Goal: Task Accomplishment & Management: Use online tool/utility

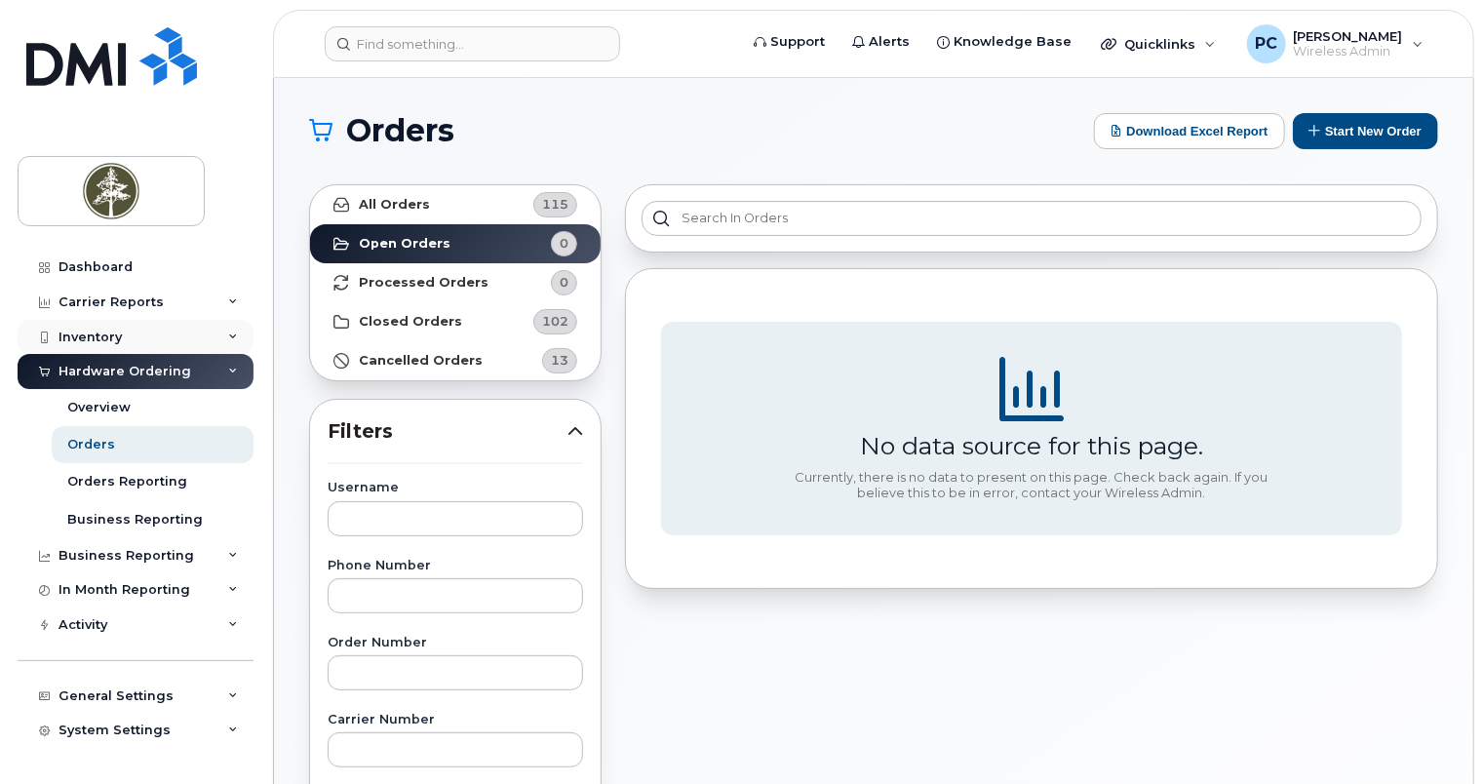
click at [191, 330] on div "Inventory" at bounding box center [136, 337] width 236 height 35
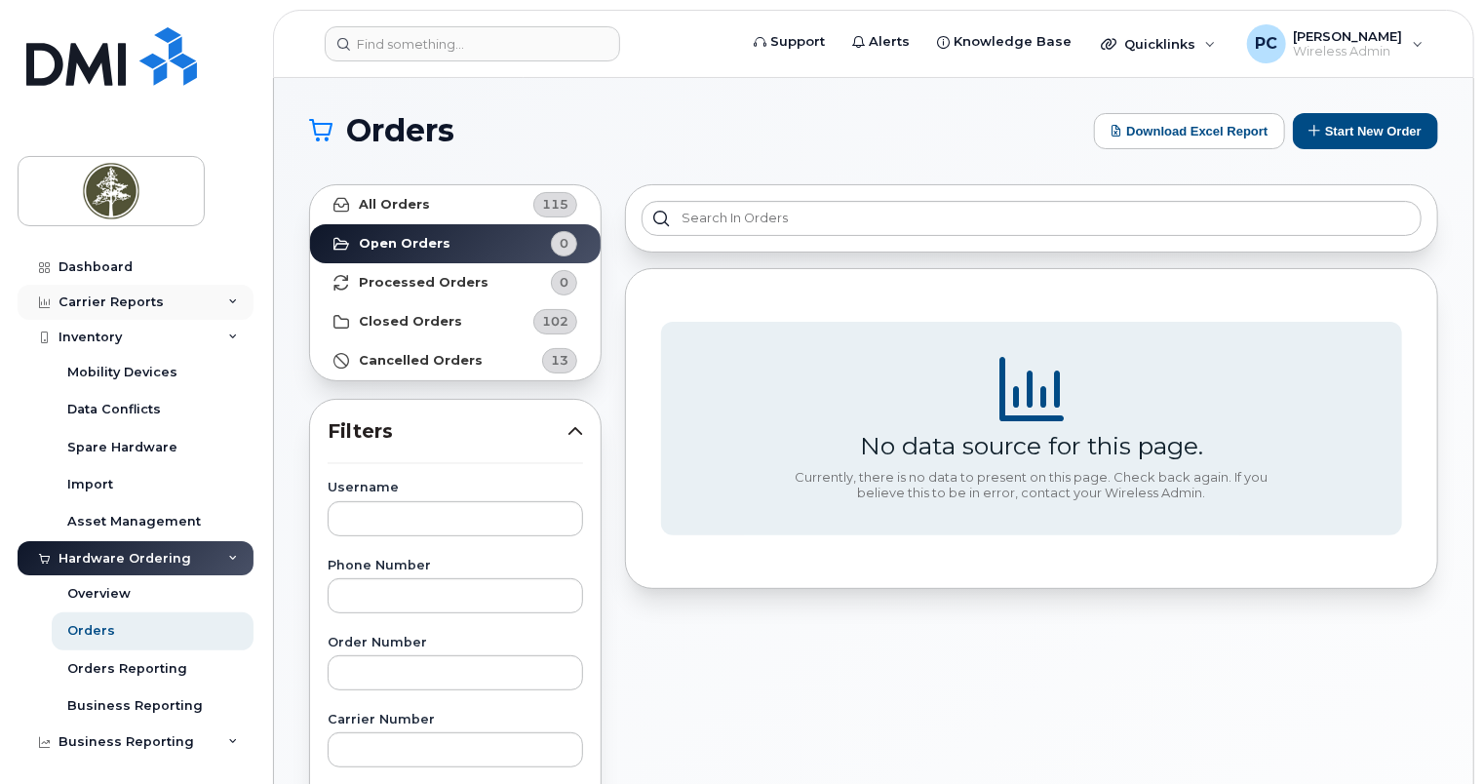
click at [185, 304] on div "Carrier Reports" at bounding box center [136, 302] width 236 height 35
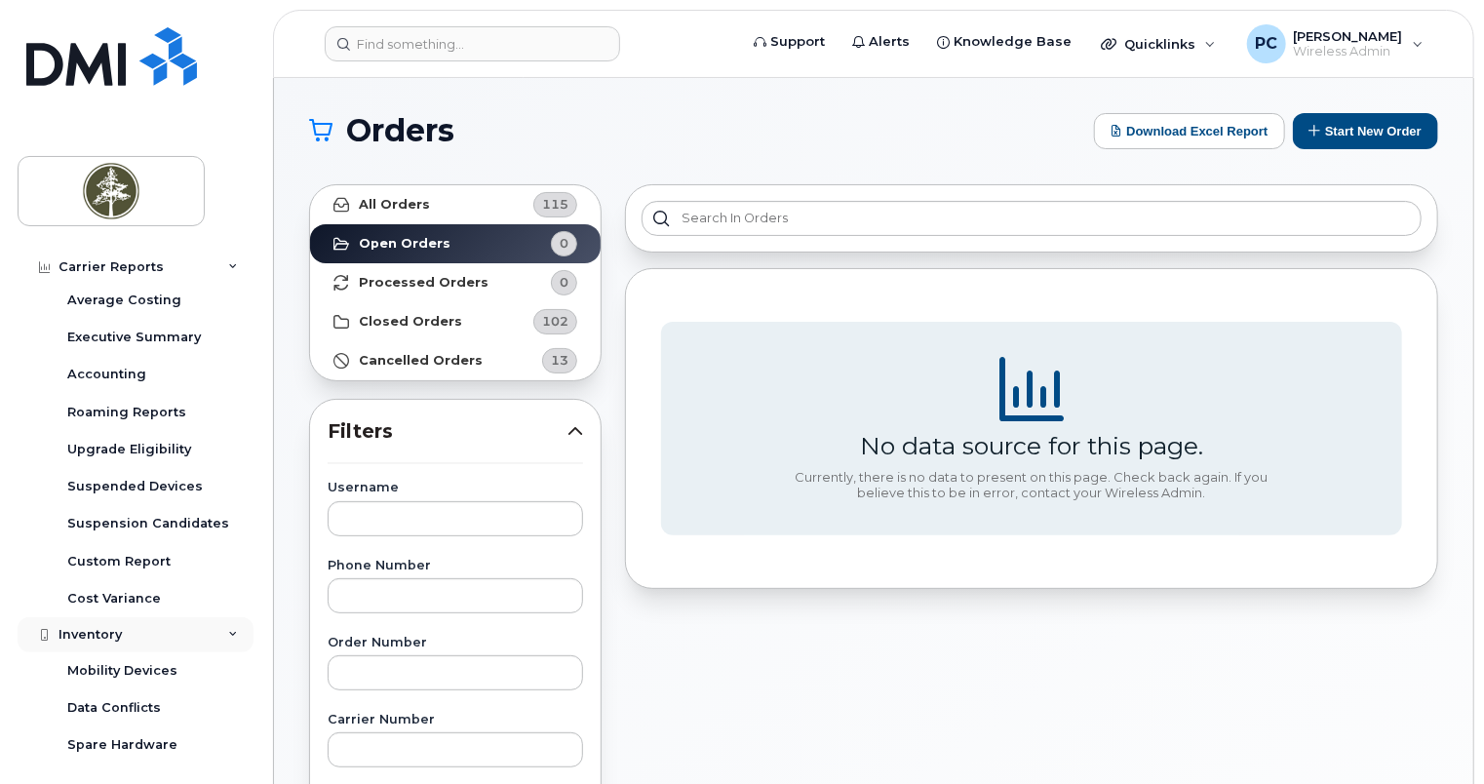
scroll to position [195, 0]
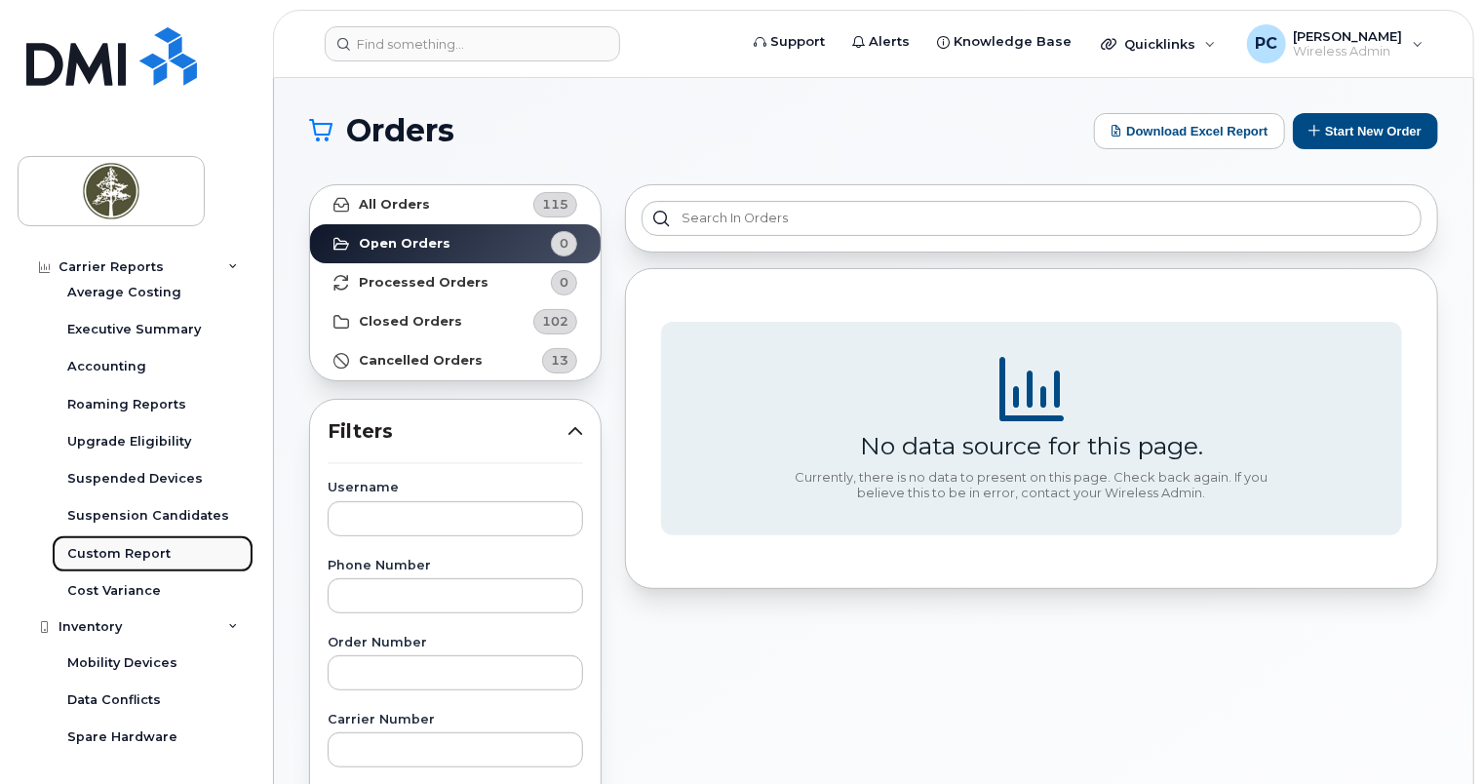
click at [139, 549] on div "Custom Report" at bounding box center [118, 554] width 103 height 18
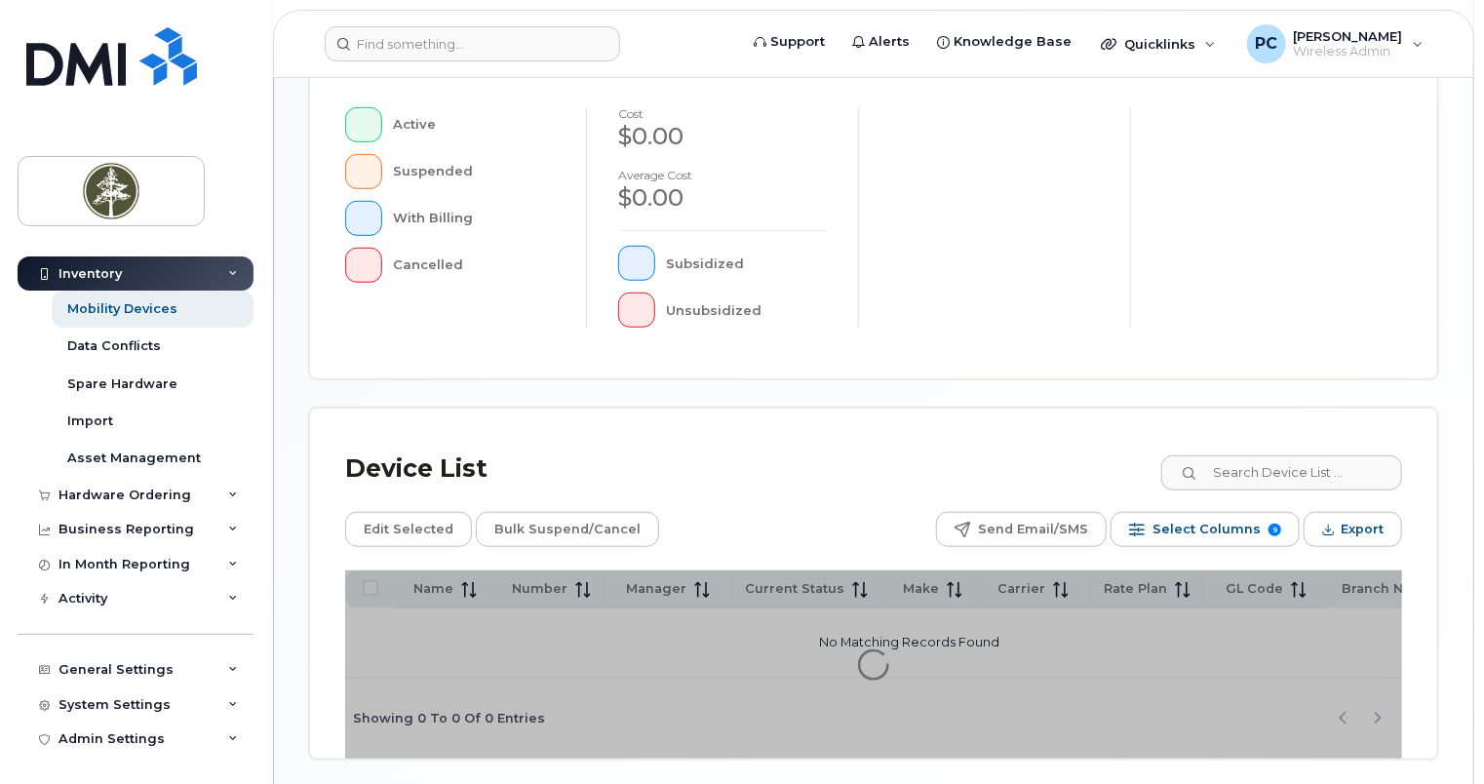
scroll to position [635, 0]
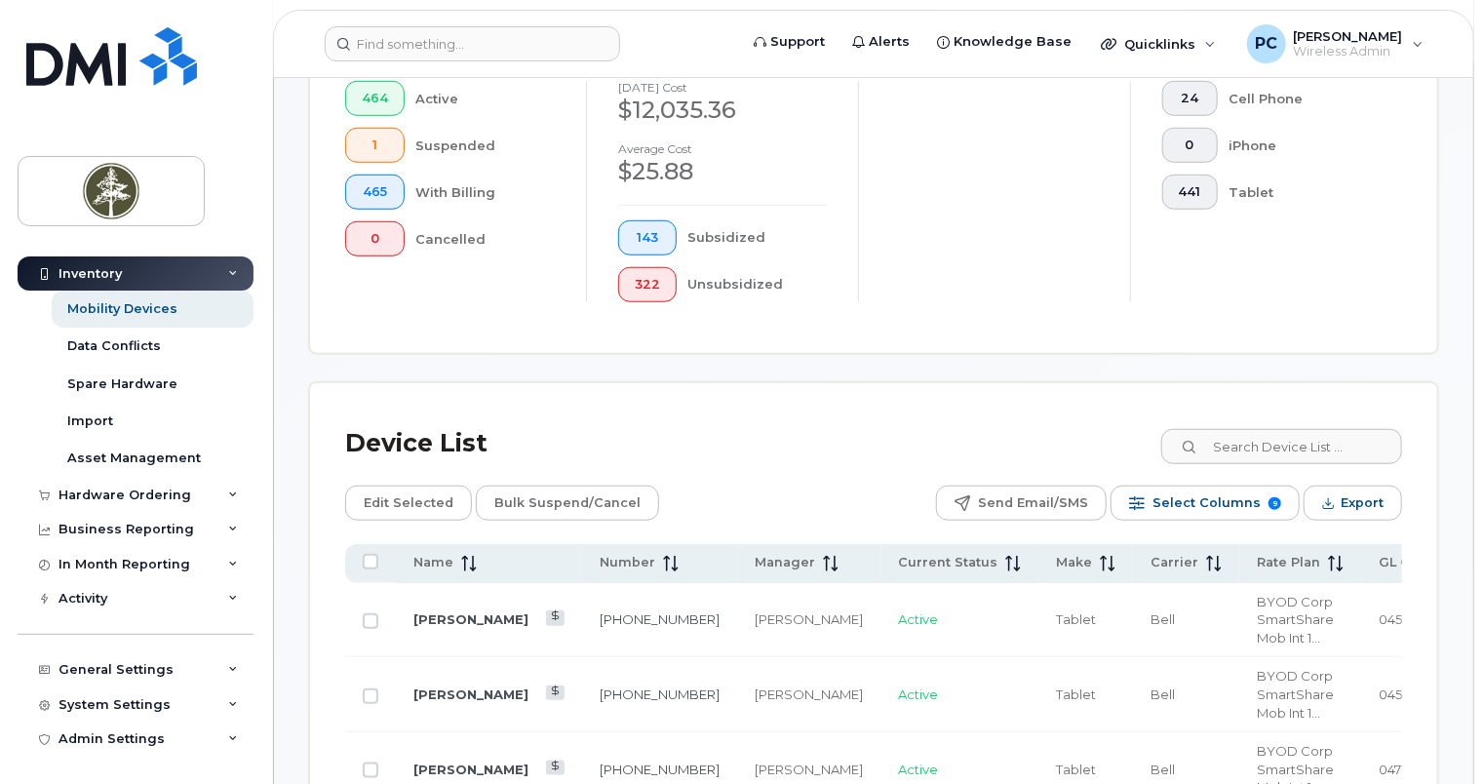
scroll to position [686, 0]
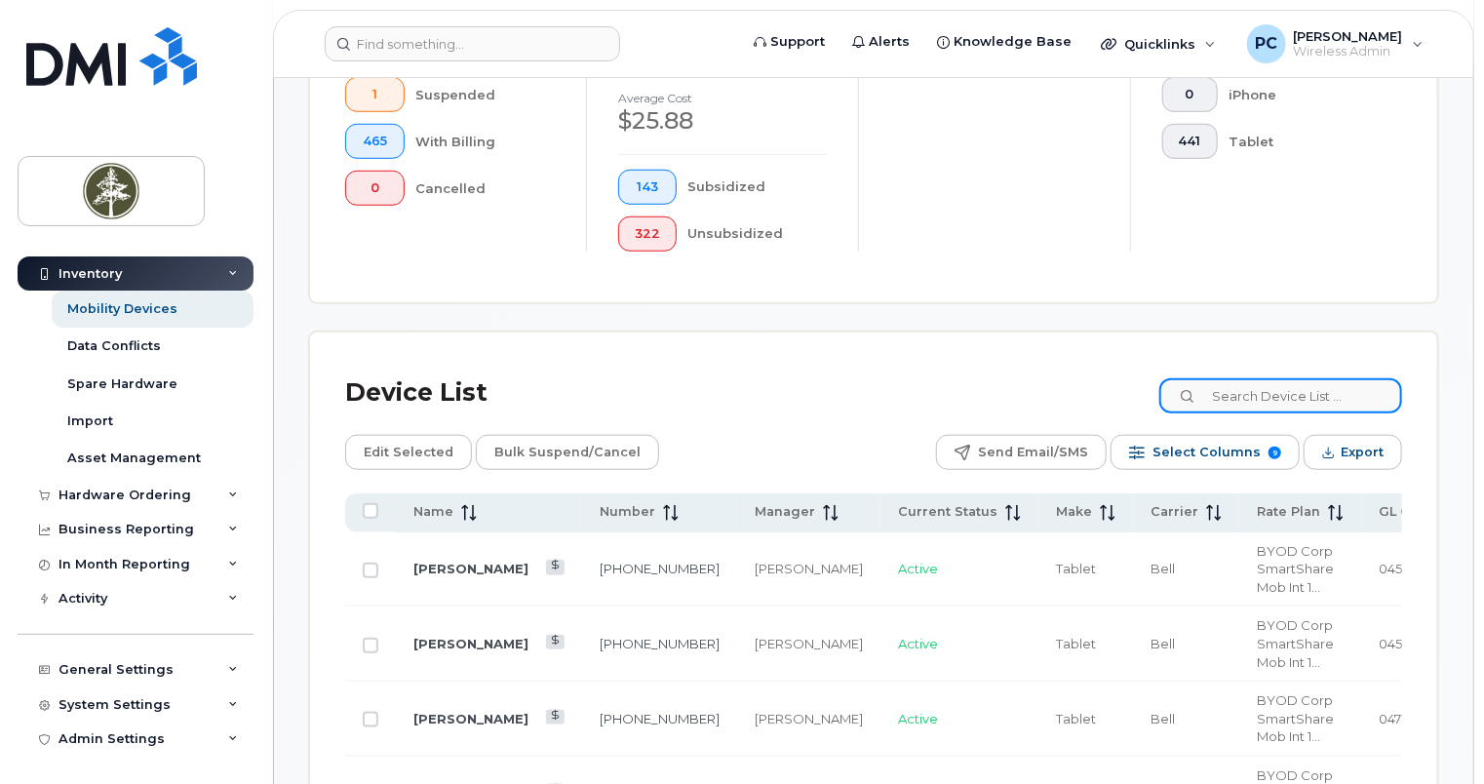
click at [1288, 394] on input at bounding box center [1280, 395] width 243 height 35
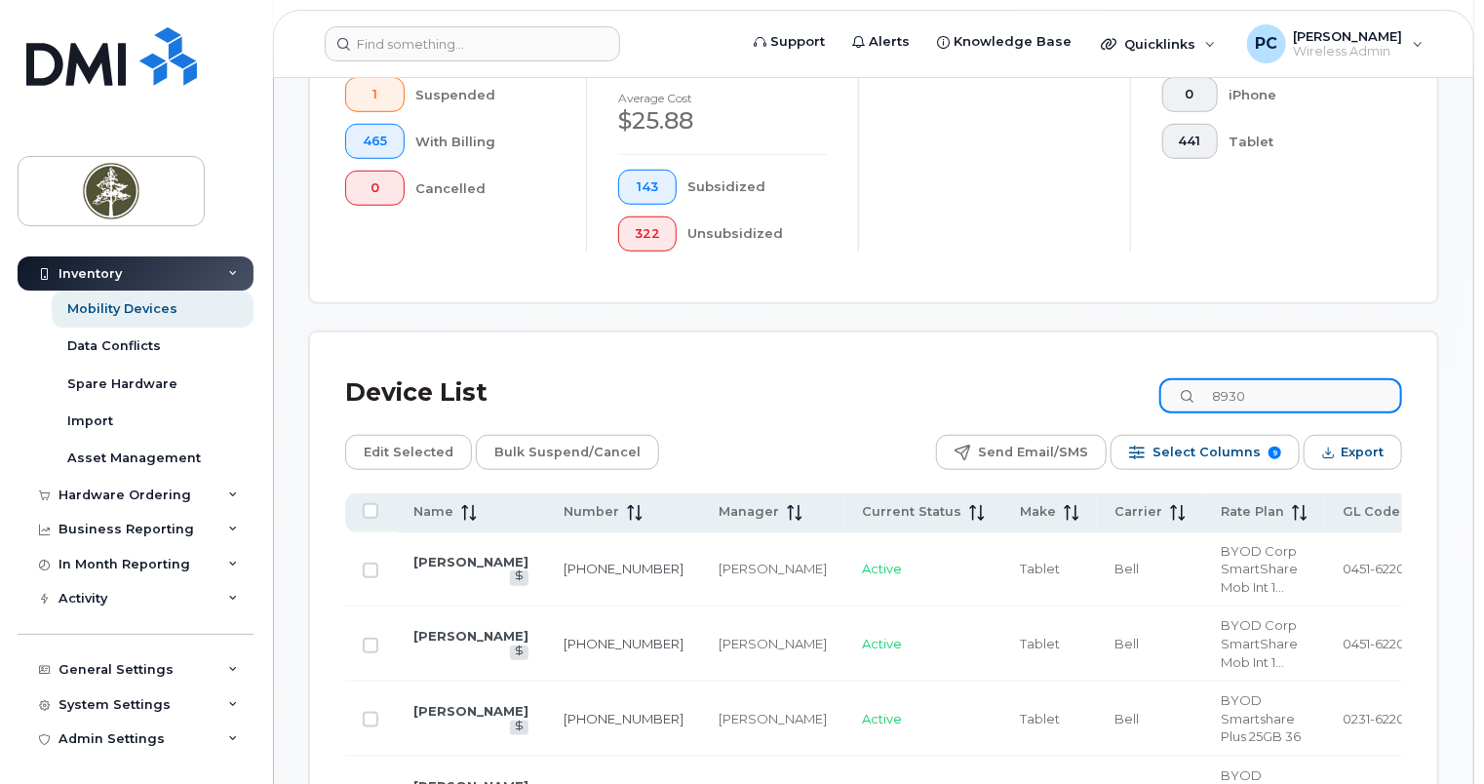
scroll to position [685, 0]
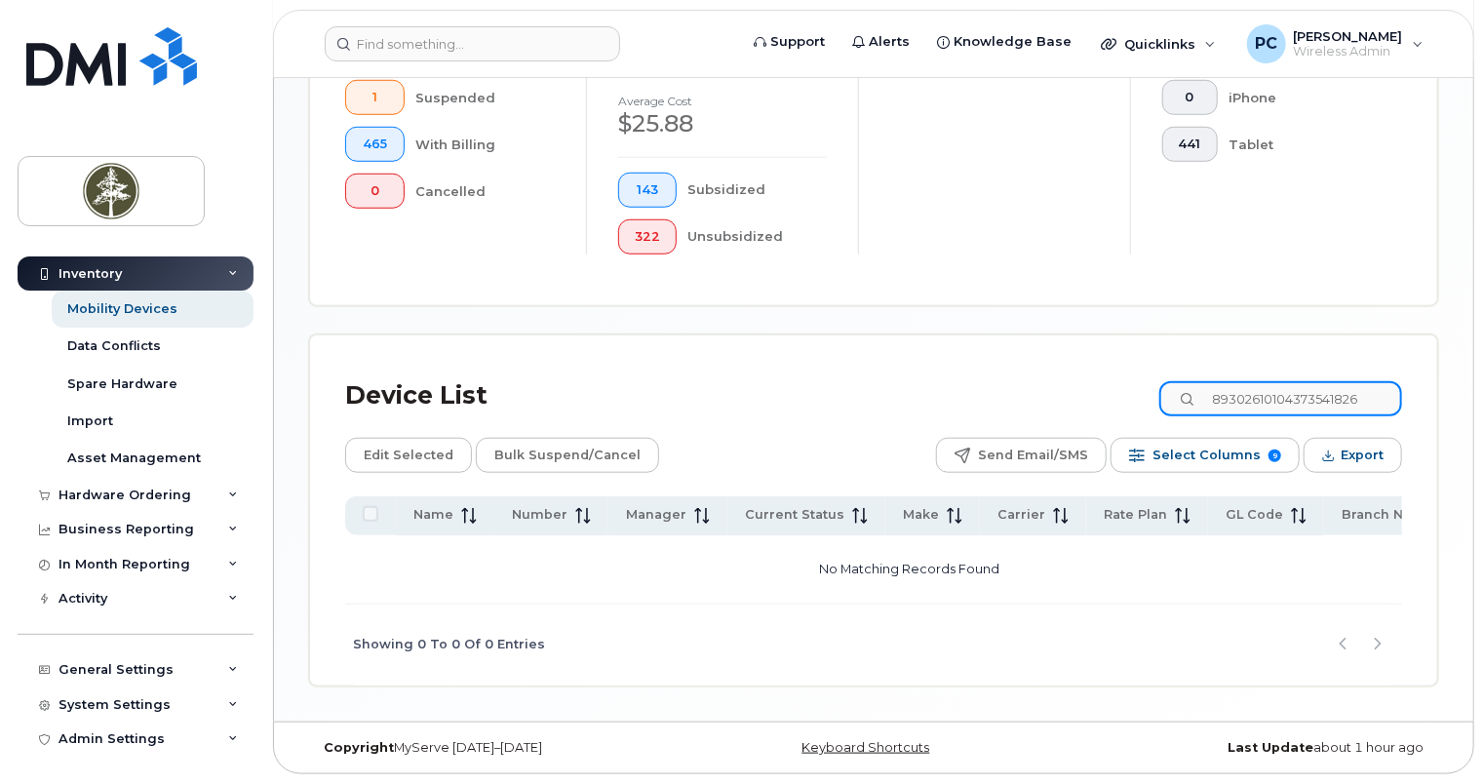
drag, startPoint x: 1379, startPoint y: 394, endPoint x: 1171, endPoint y: 396, distance: 207.7
click at [1171, 396] on div "Device List 89302610104373541826" at bounding box center [873, 396] width 1057 height 51
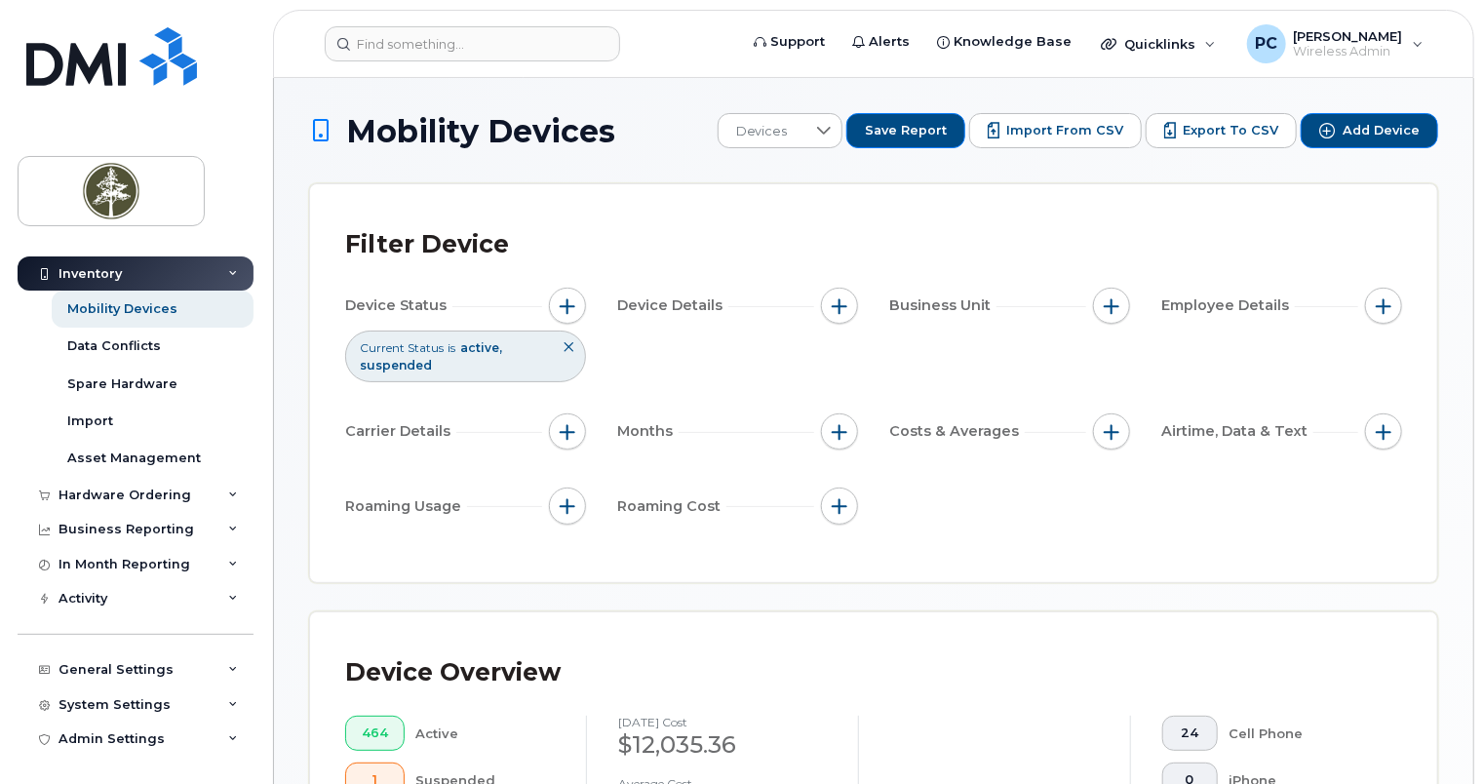
scroll to position [0, 0]
click at [921, 131] on span "Save Report" at bounding box center [906, 131] width 82 height 18
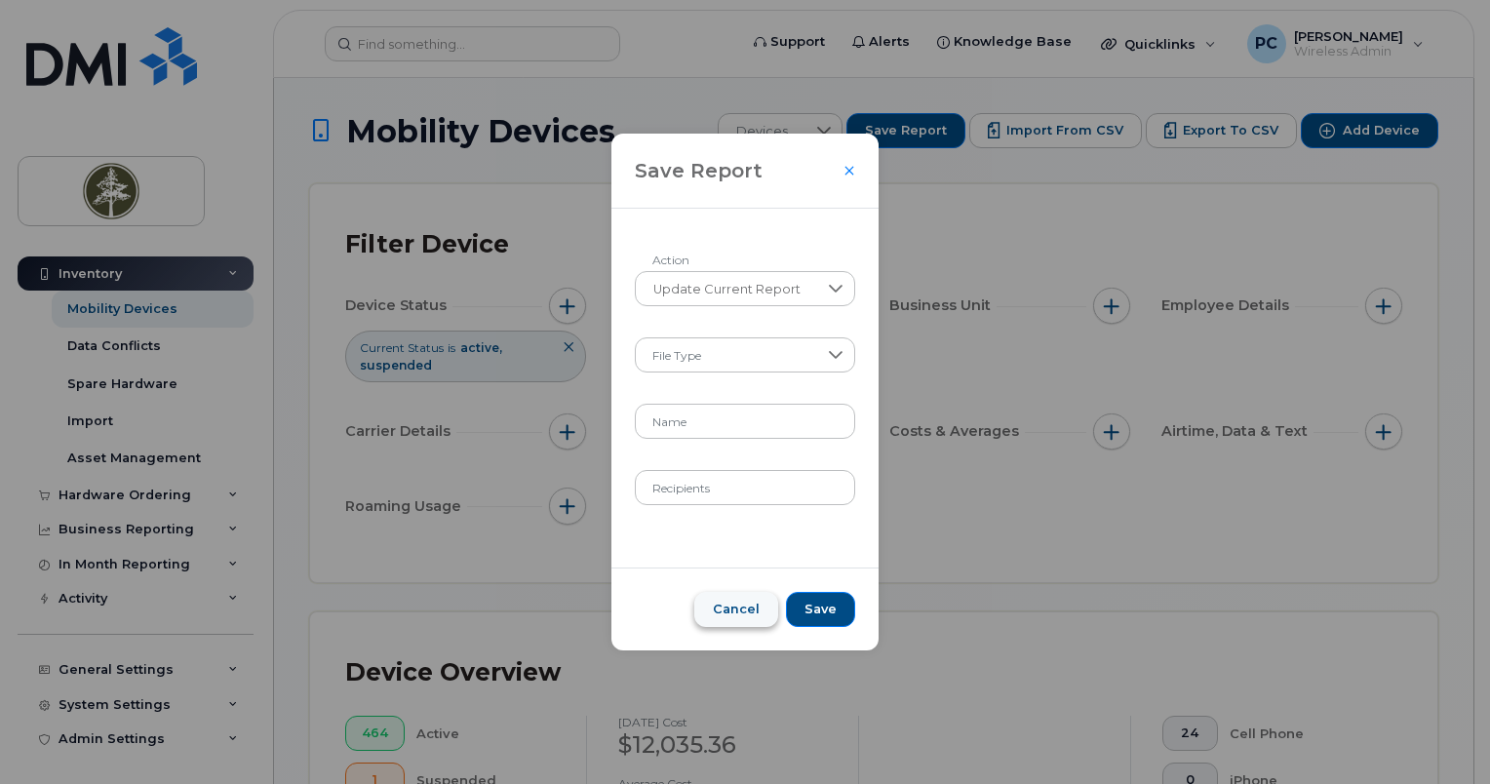
click at [745, 614] on span "Cancel" at bounding box center [736, 610] width 47 height 18
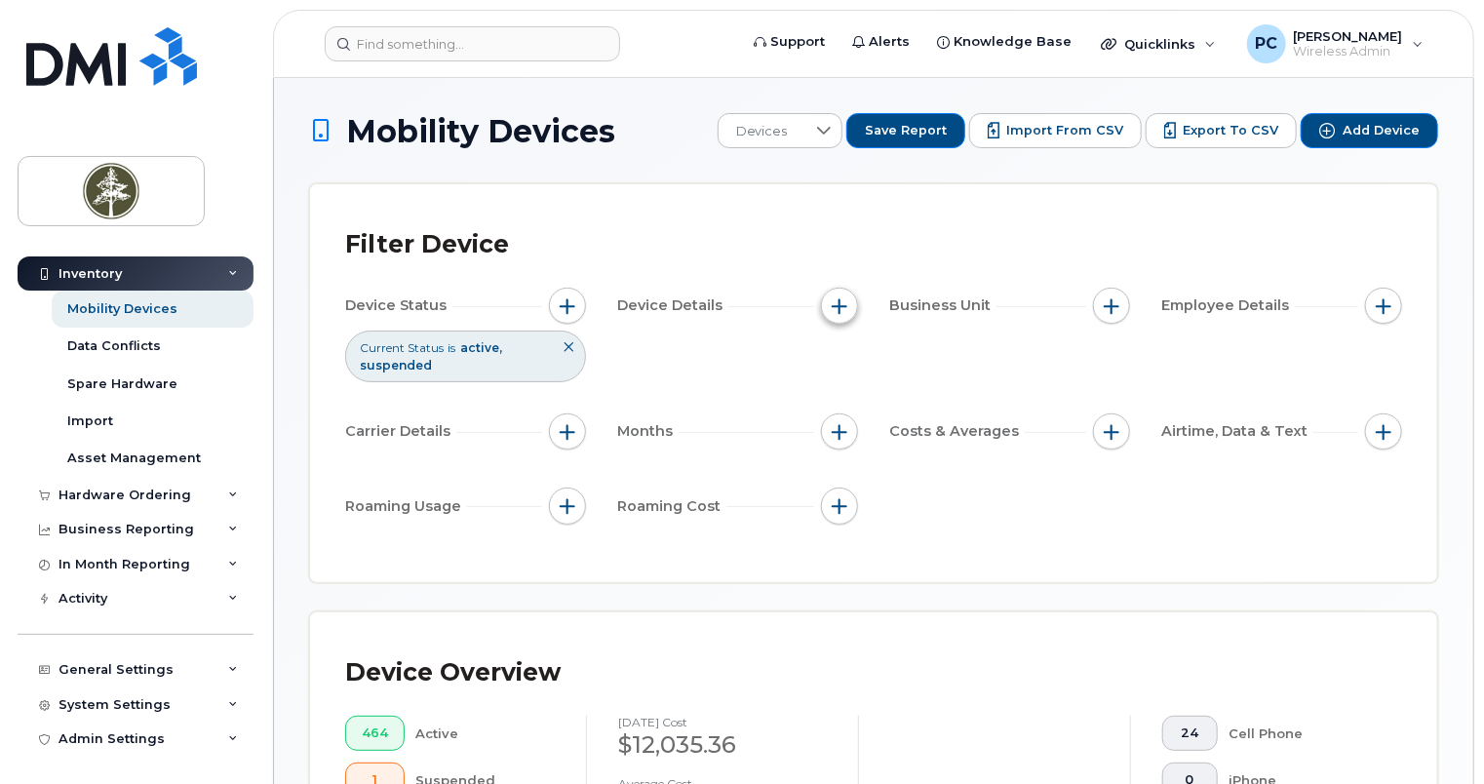
click at [842, 312] on span "button" at bounding box center [840, 306] width 16 height 16
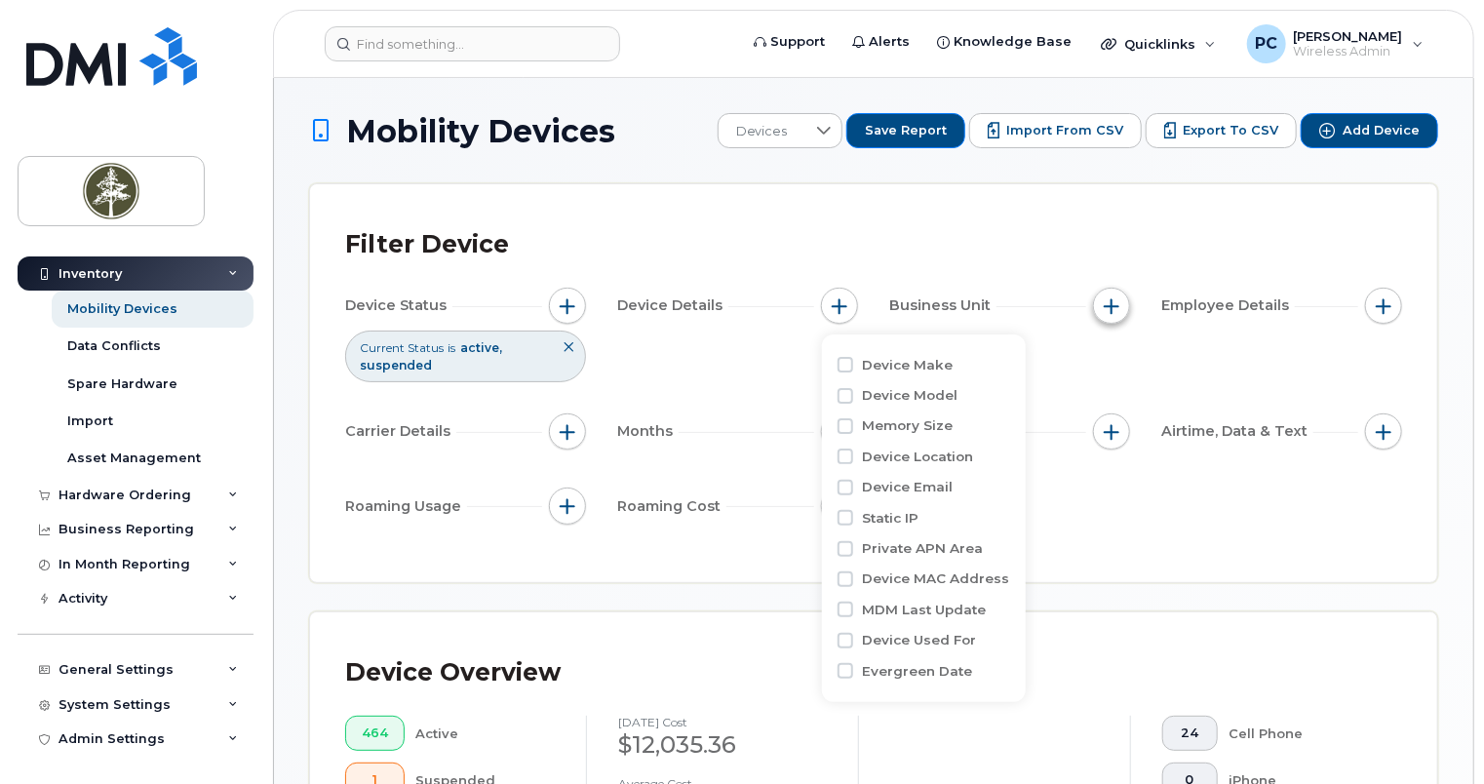
click at [1118, 308] on span "button" at bounding box center [1112, 306] width 16 height 16
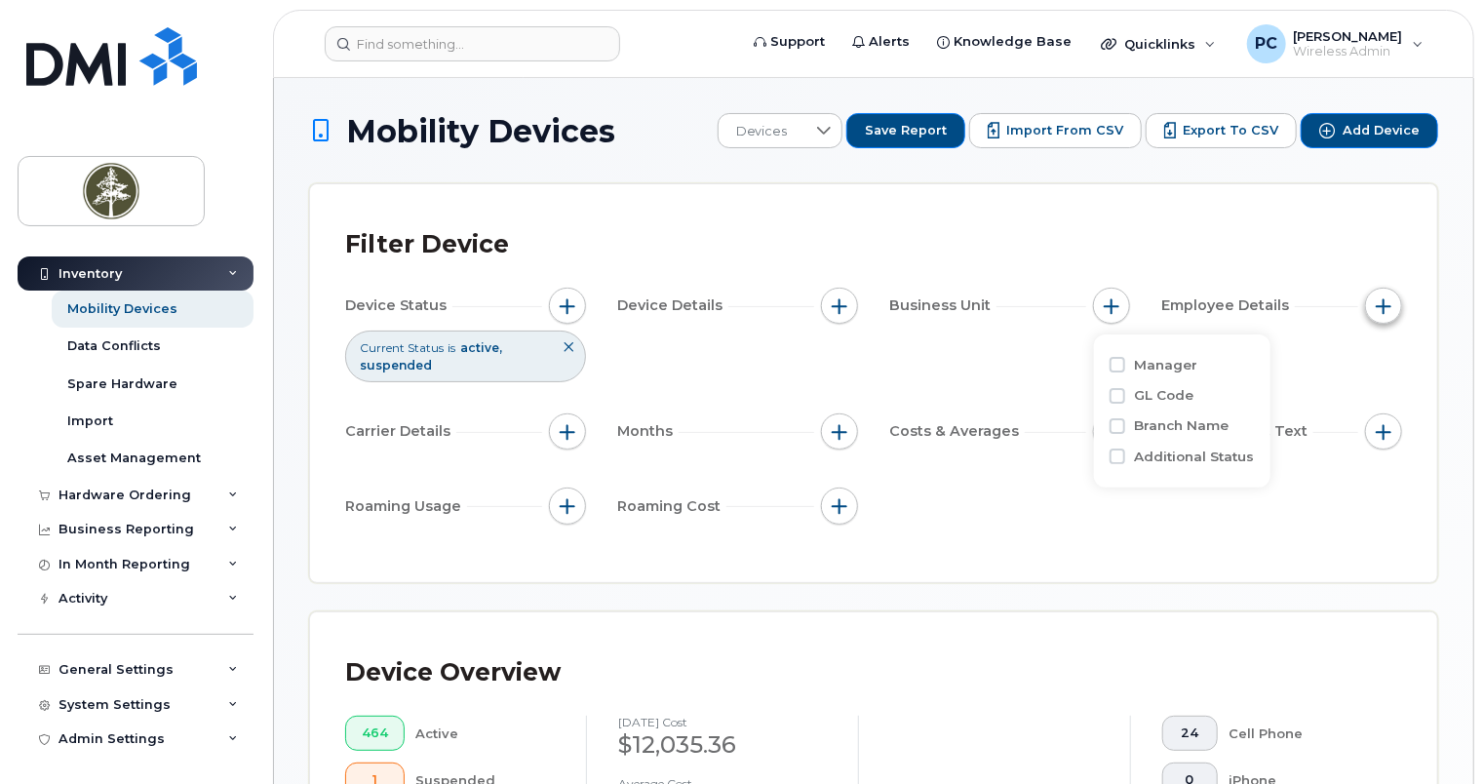
click at [1396, 307] on button "button" at bounding box center [1383, 306] width 37 height 37
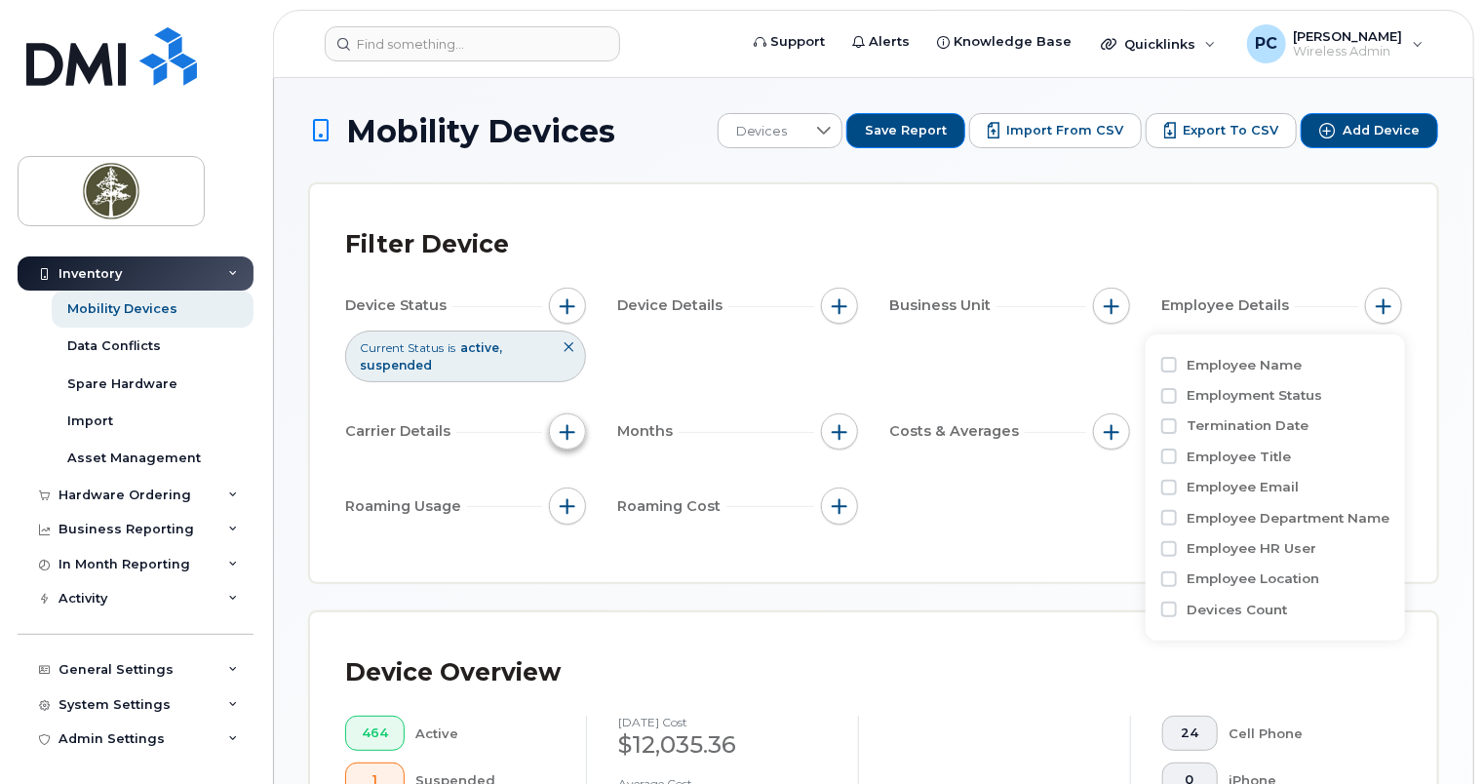
click at [569, 431] on span "button" at bounding box center [568, 432] width 16 height 16
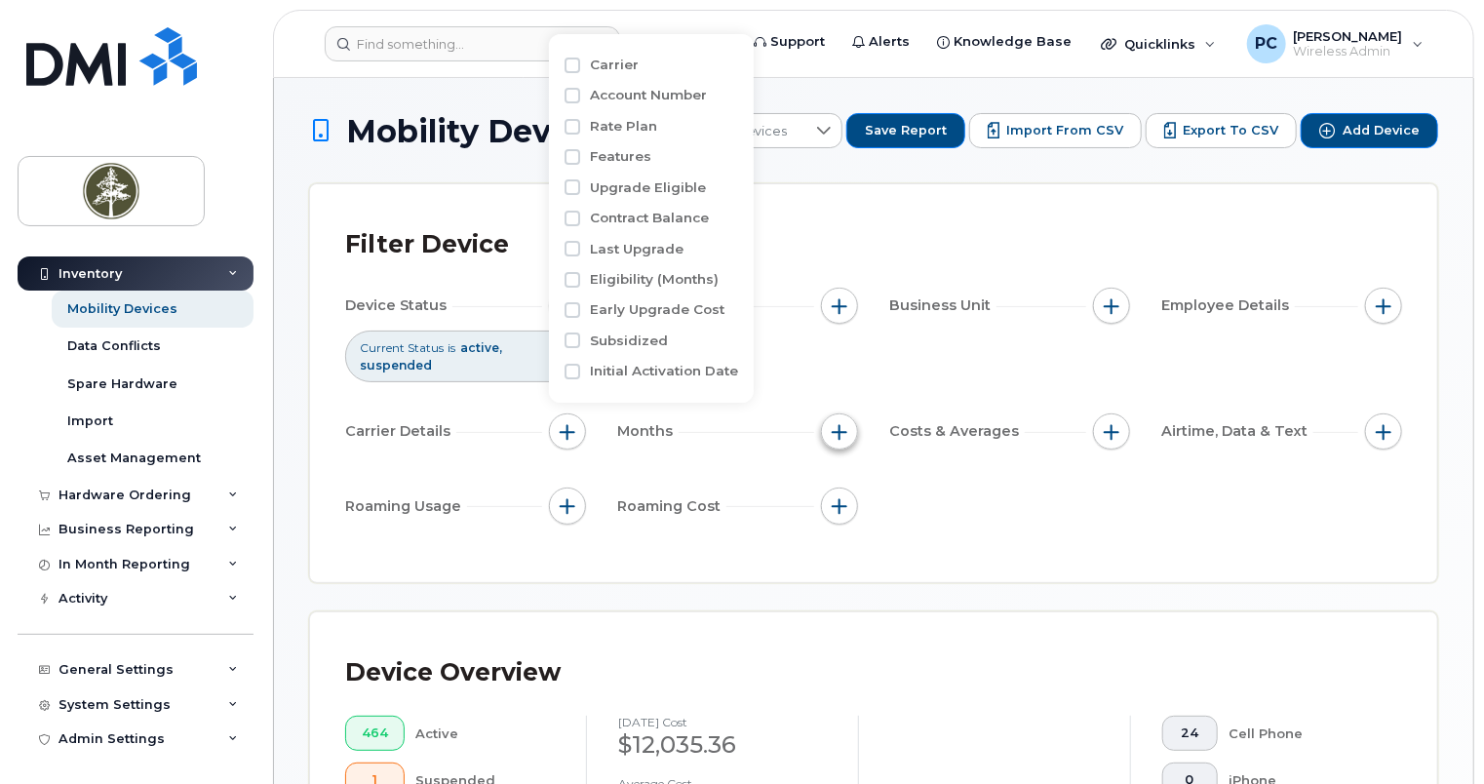
click at [845, 421] on button "button" at bounding box center [839, 431] width 37 height 37
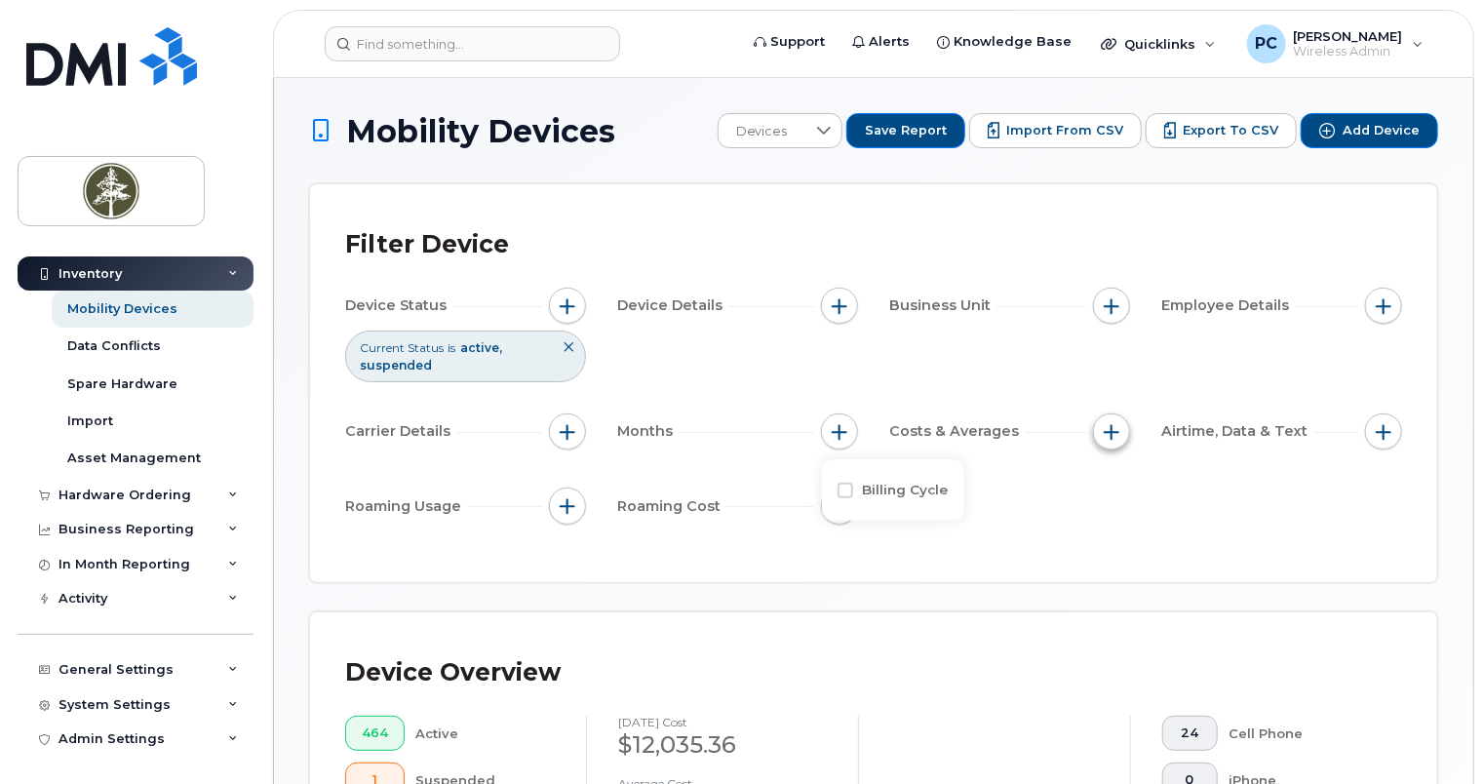
click at [1111, 428] on span "button" at bounding box center [1112, 432] width 16 height 16
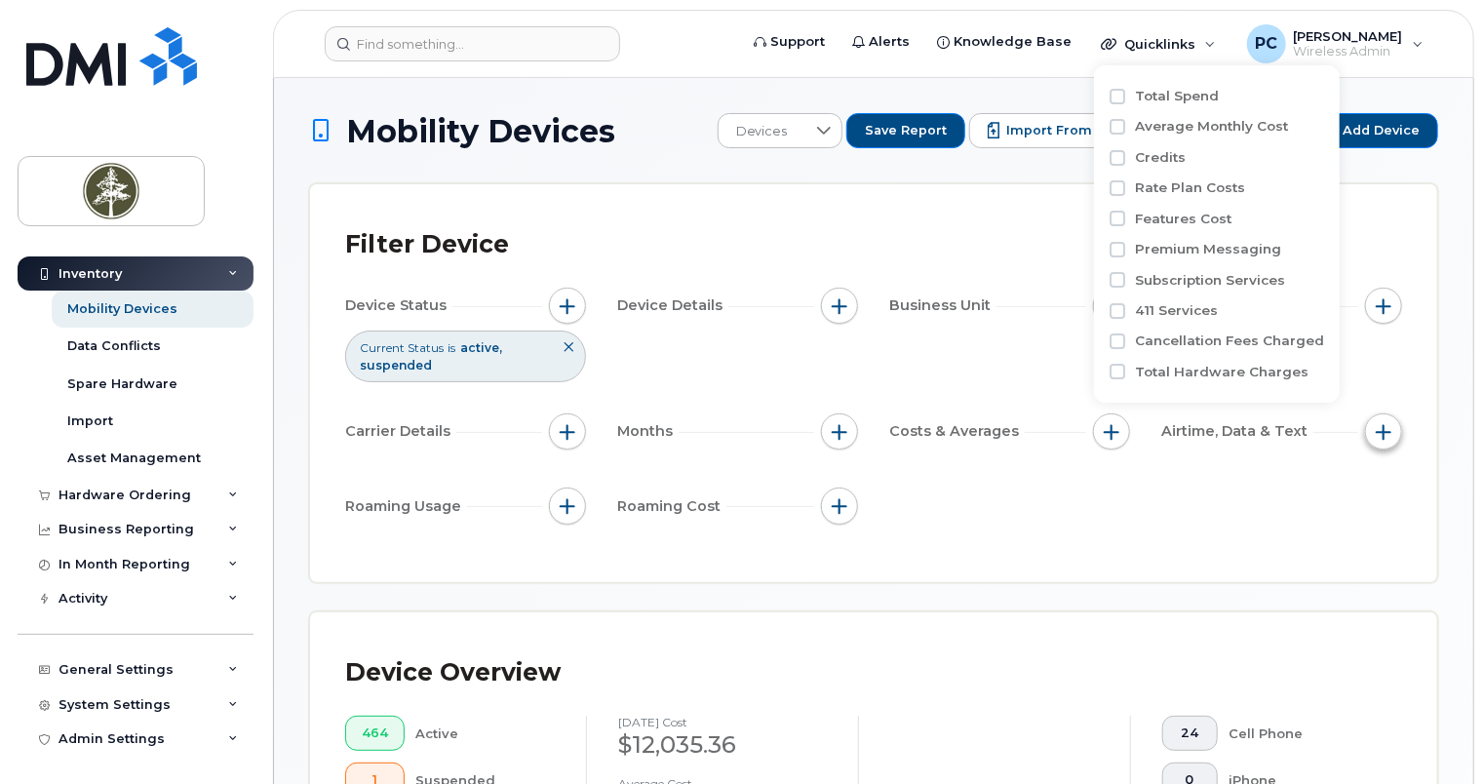
click at [1381, 433] on span "button" at bounding box center [1384, 432] width 16 height 16
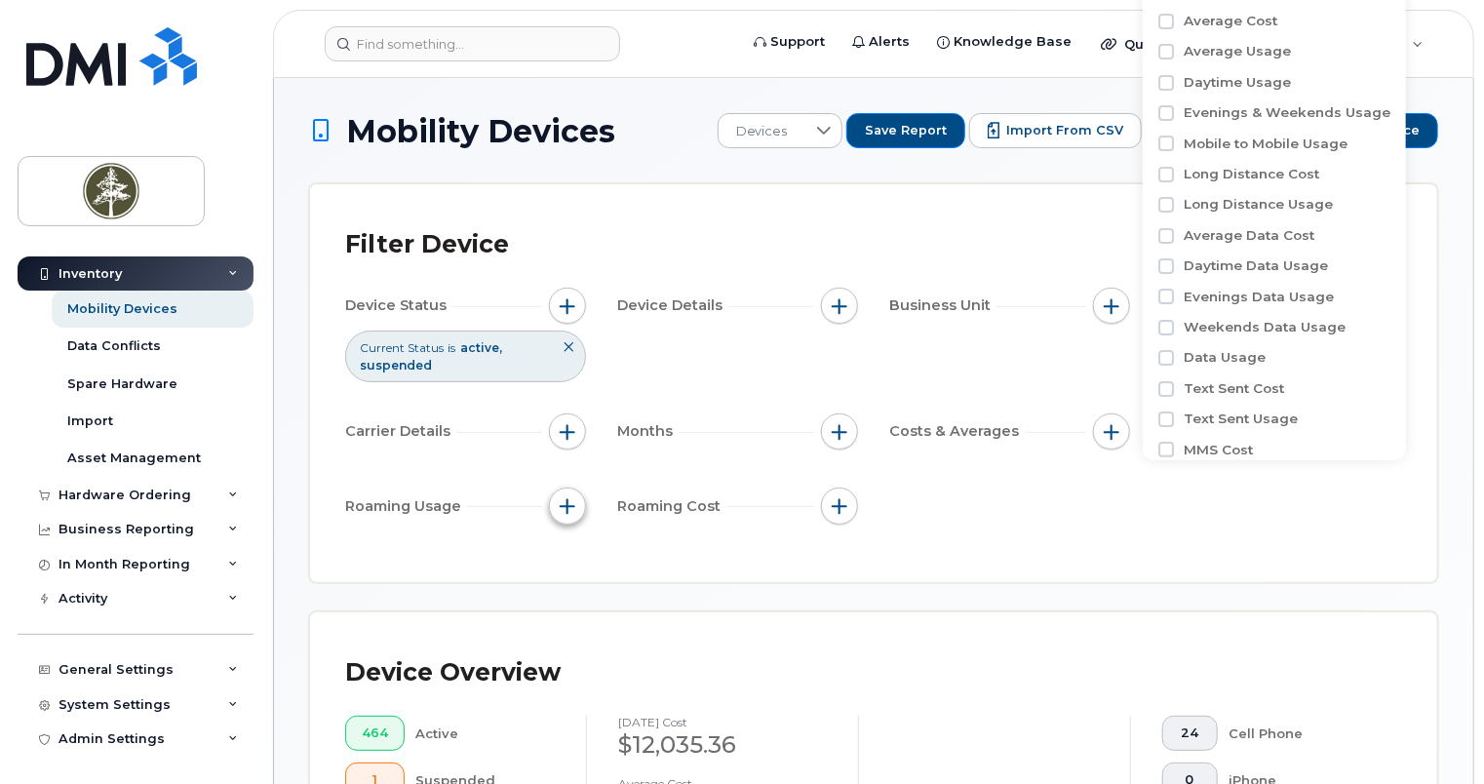
click at [574, 501] on span "button" at bounding box center [568, 506] width 16 height 16
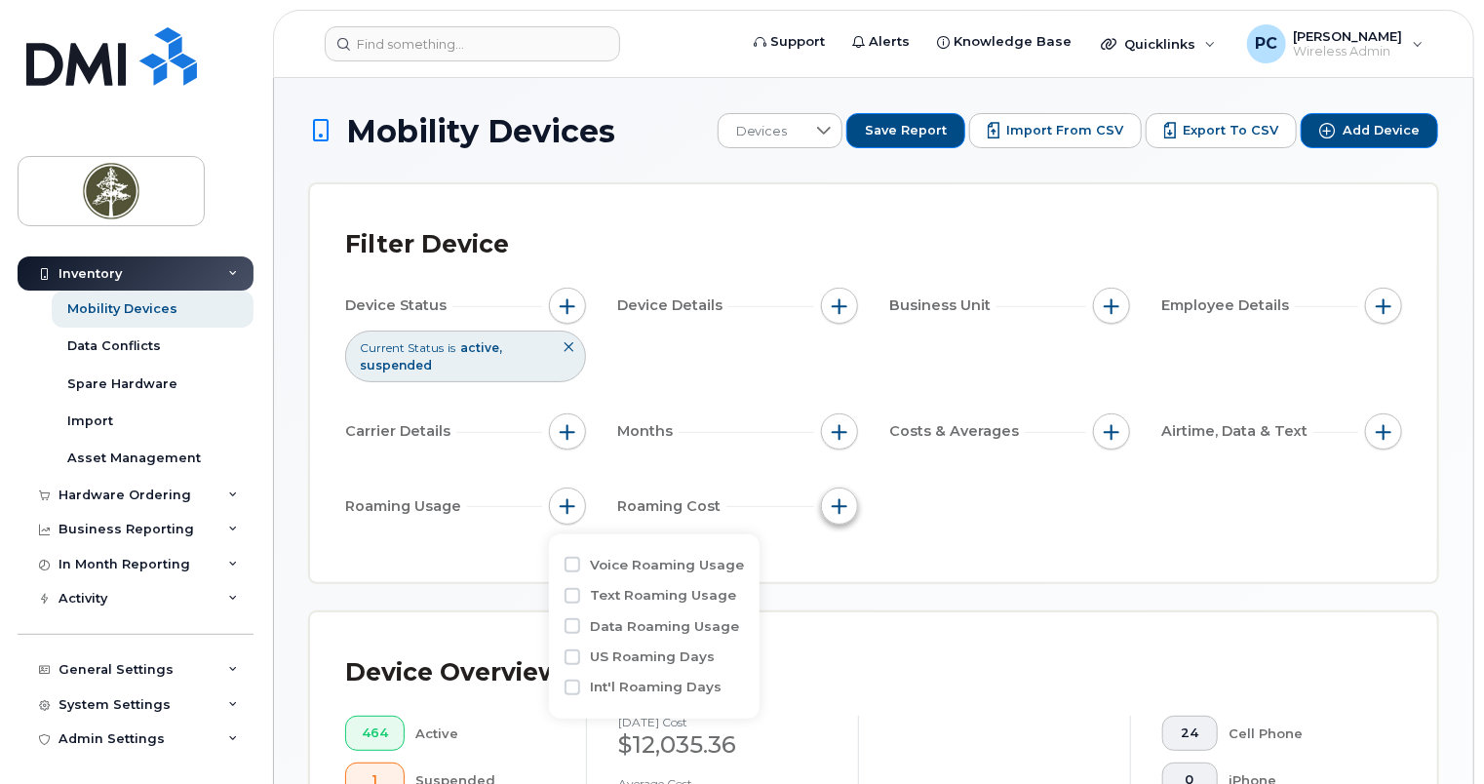
click at [843, 510] on span "button" at bounding box center [840, 506] width 16 height 16
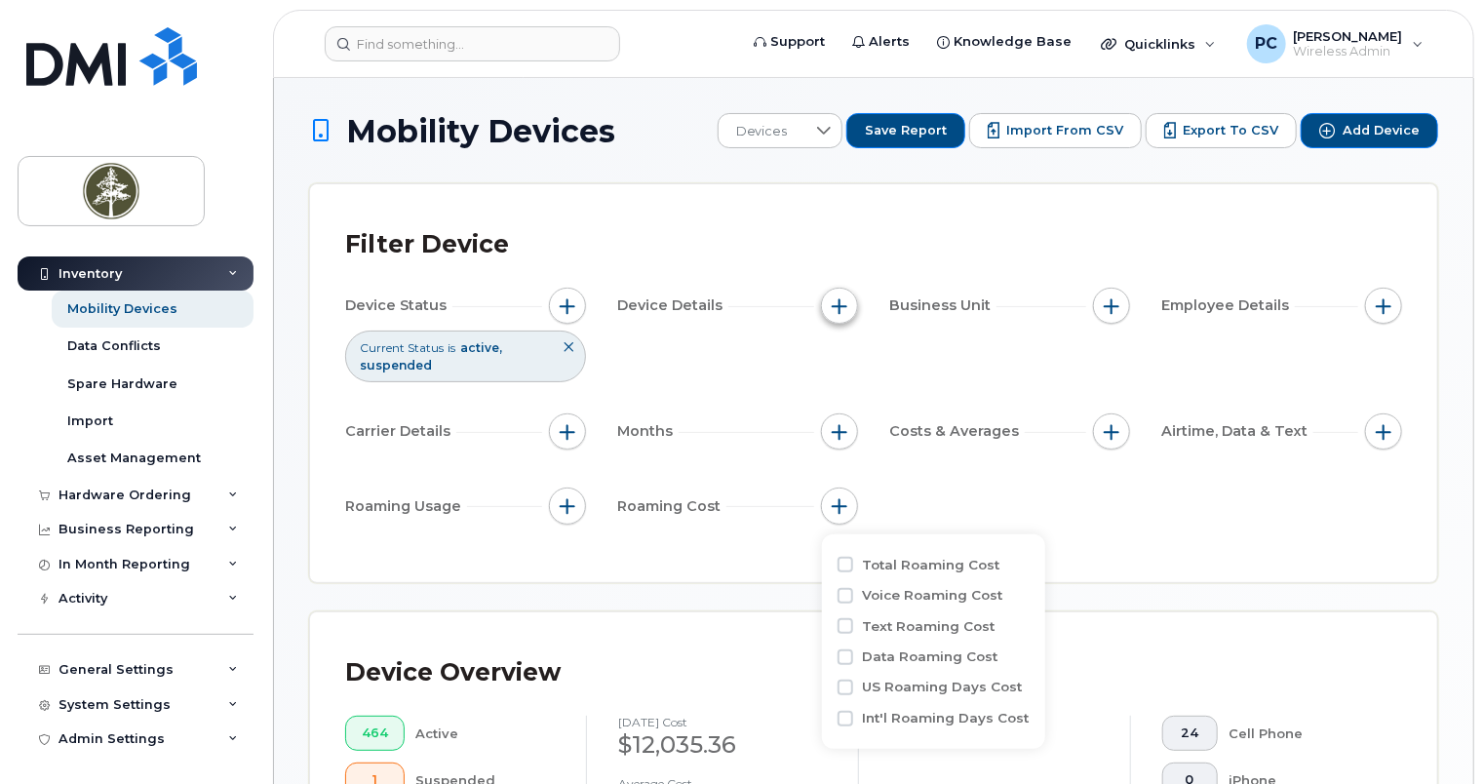
click at [839, 308] on span "button" at bounding box center [840, 306] width 16 height 16
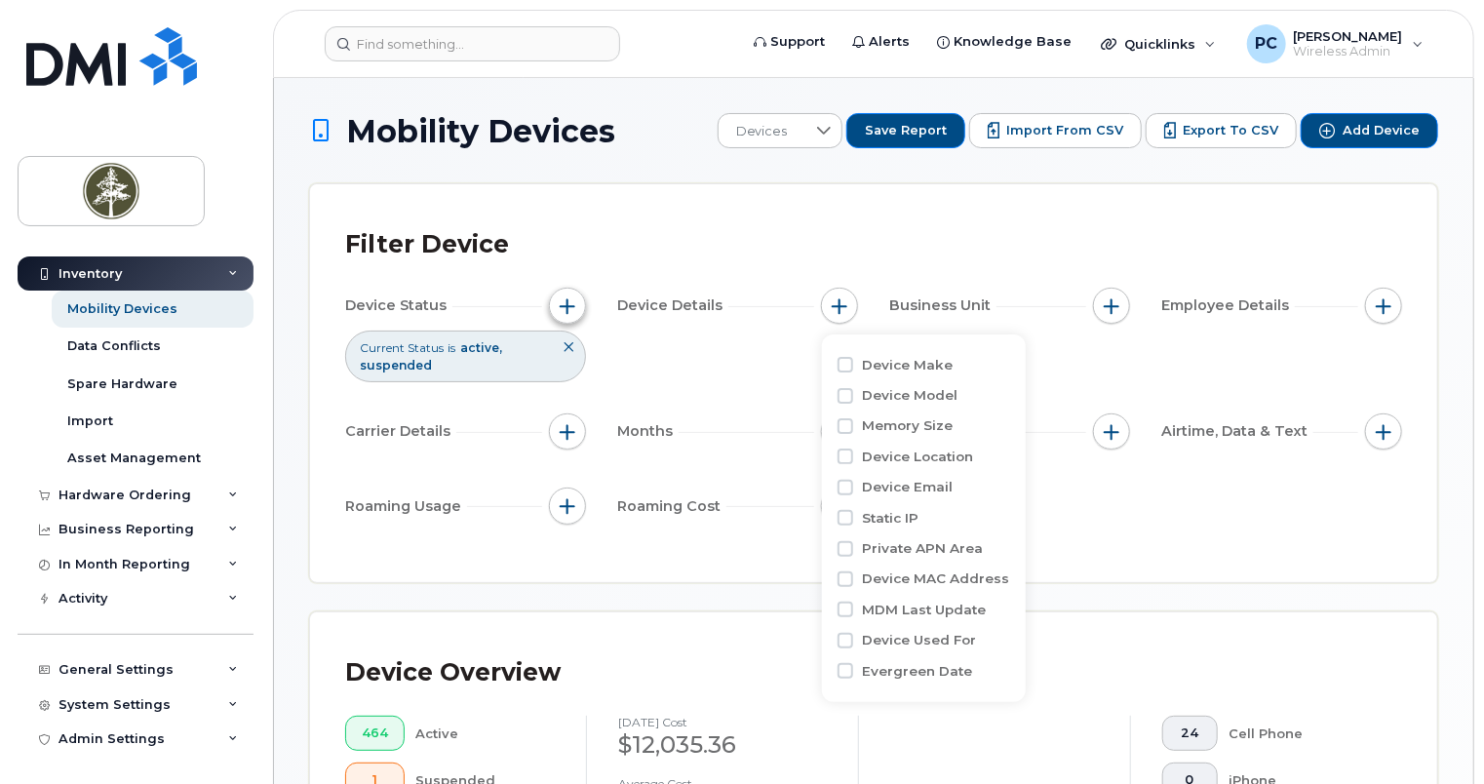
click at [569, 304] on span "button" at bounding box center [568, 306] width 16 height 16
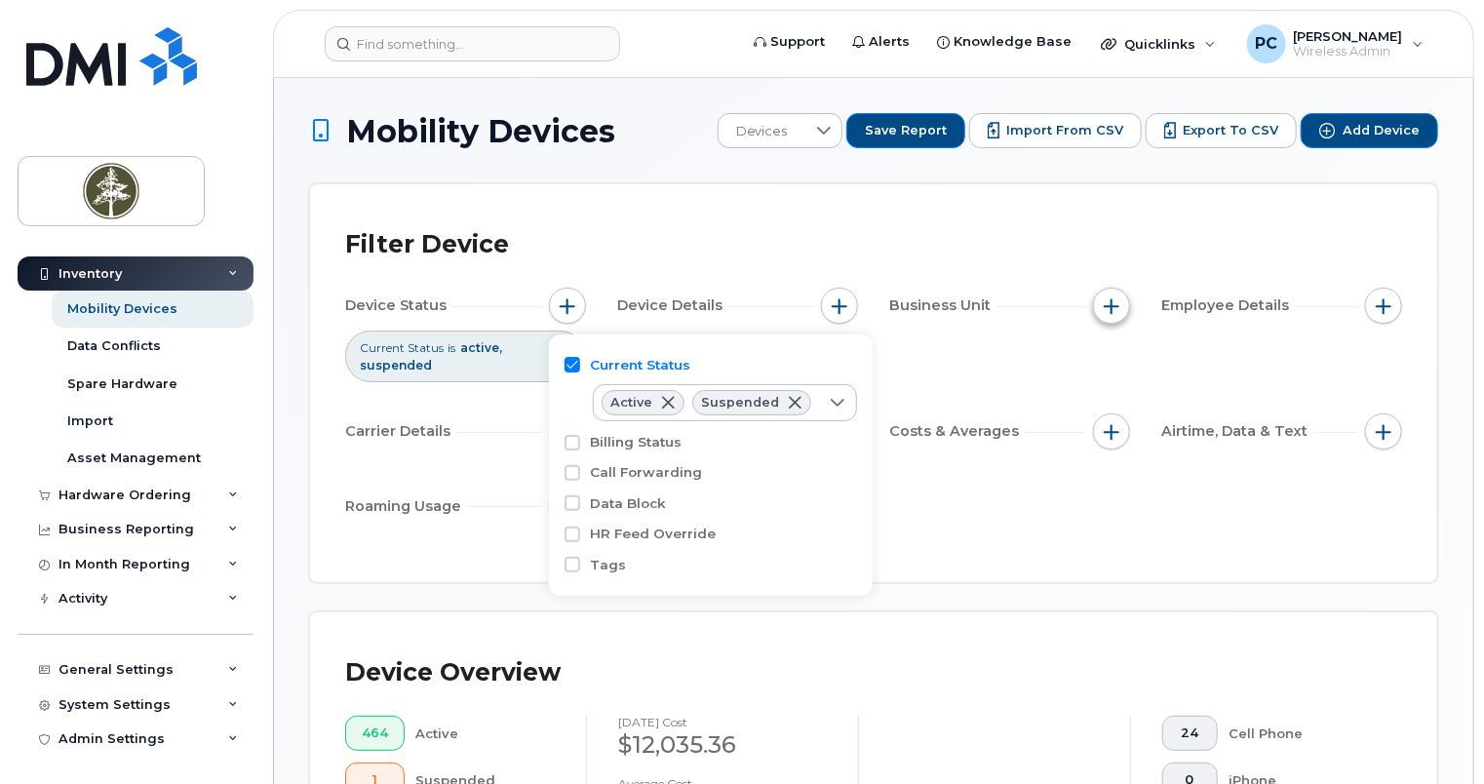
click at [1101, 314] on button "button" at bounding box center [1111, 306] width 37 height 37
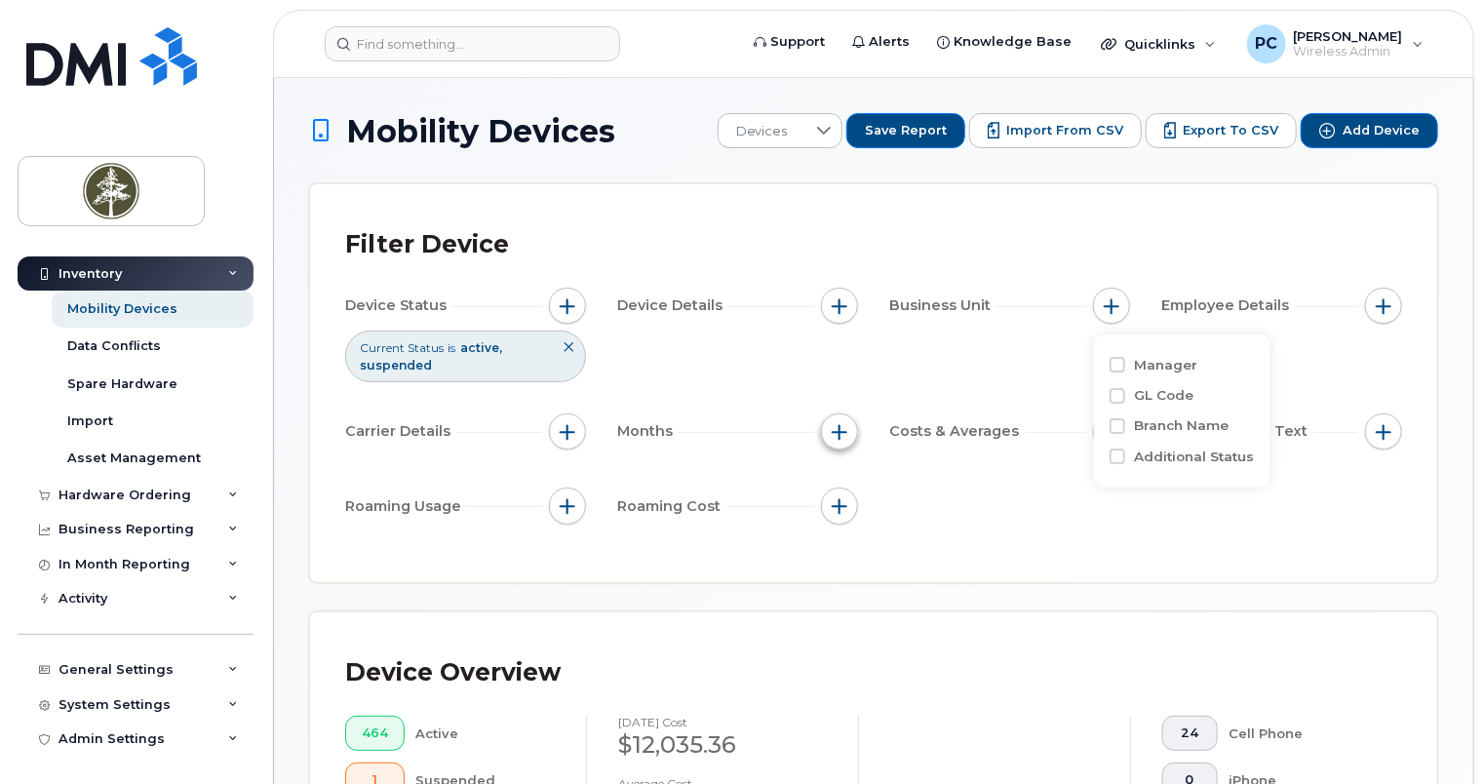
click at [840, 429] on span "button" at bounding box center [840, 432] width 16 height 16
click at [573, 430] on span "button" at bounding box center [568, 432] width 16 height 16
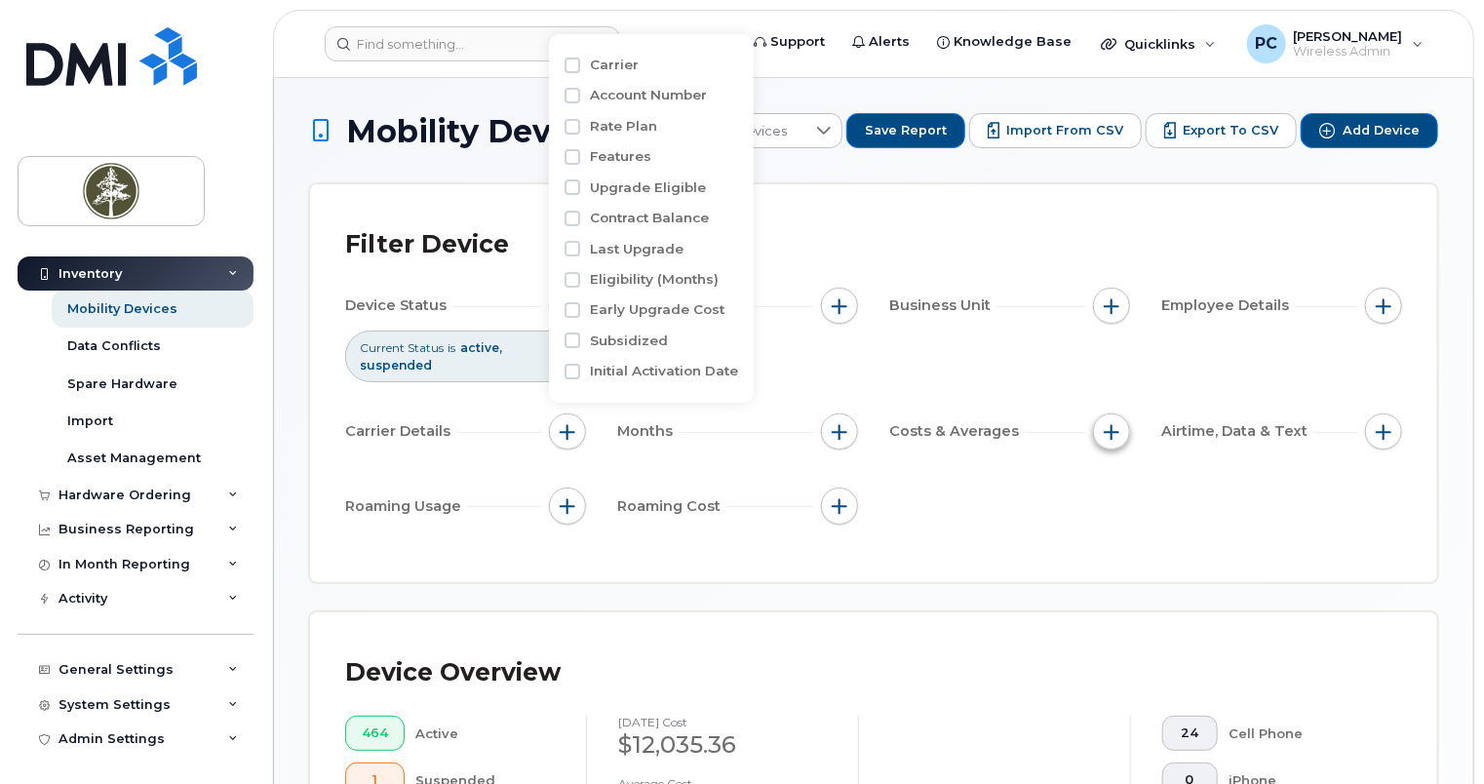
click at [1112, 432] on span "button" at bounding box center [1112, 432] width 16 height 16
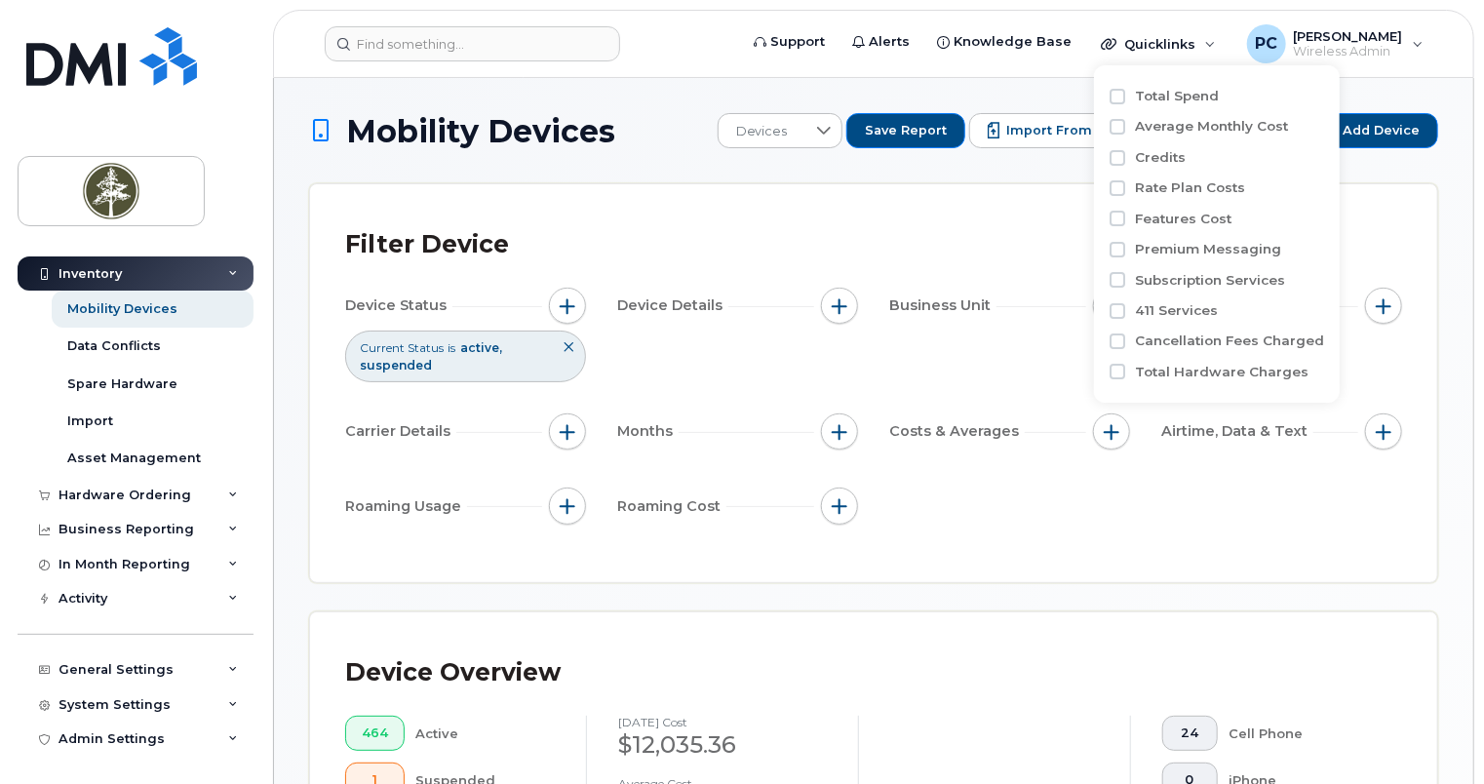
click at [899, 544] on div "Filter Device Device Status Current Status is active suspended Device Details B…" at bounding box center [873, 383] width 1057 height 328
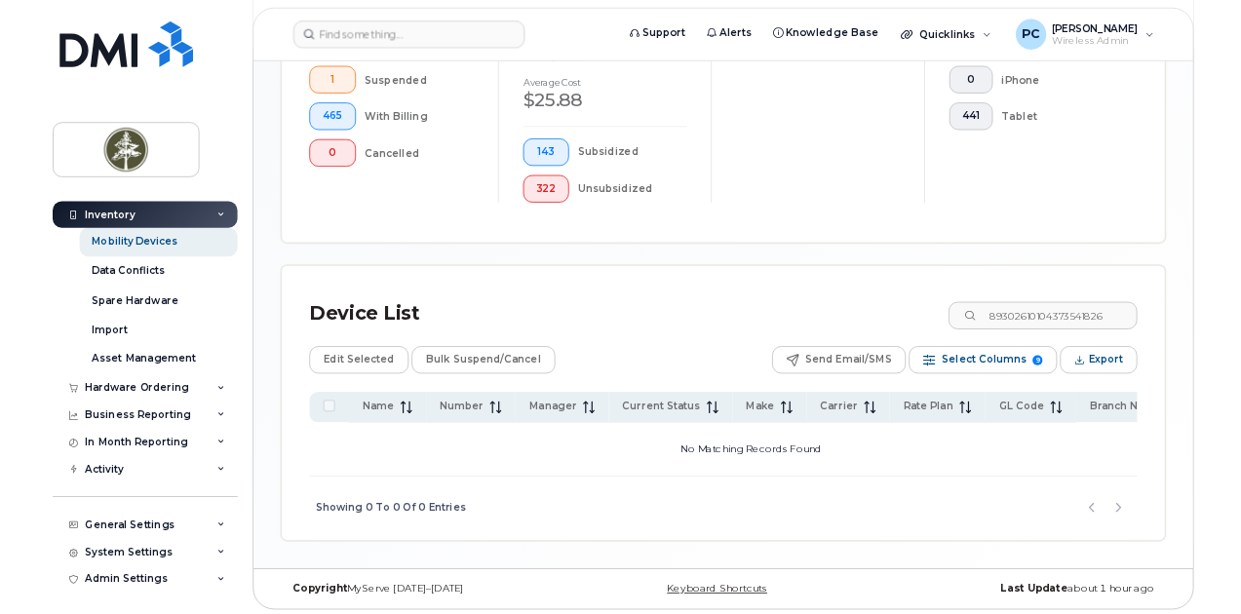
scroll to position [685, 0]
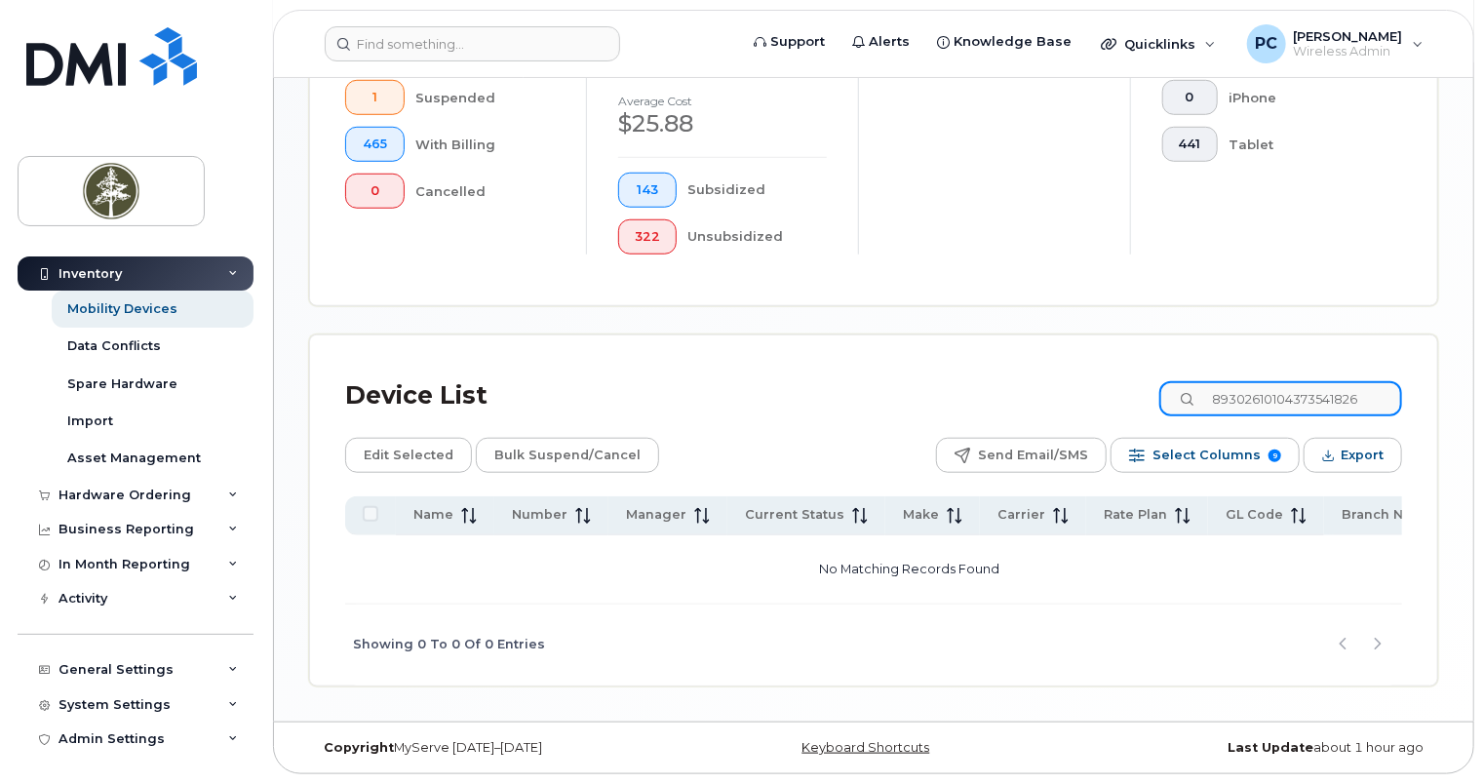
drag, startPoint x: 1392, startPoint y: 392, endPoint x: 1143, endPoint y: 412, distance: 250.5
click at [1143, 412] on div "Device List 89302610104373541826" at bounding box center [873, 396] width 1057 height 51
type input "8"
type input "4373544390"
drag, startPoint x: 1335, startPoint y: 391, endPoint x: 1139, endPoint y: 396, distance: 196.1
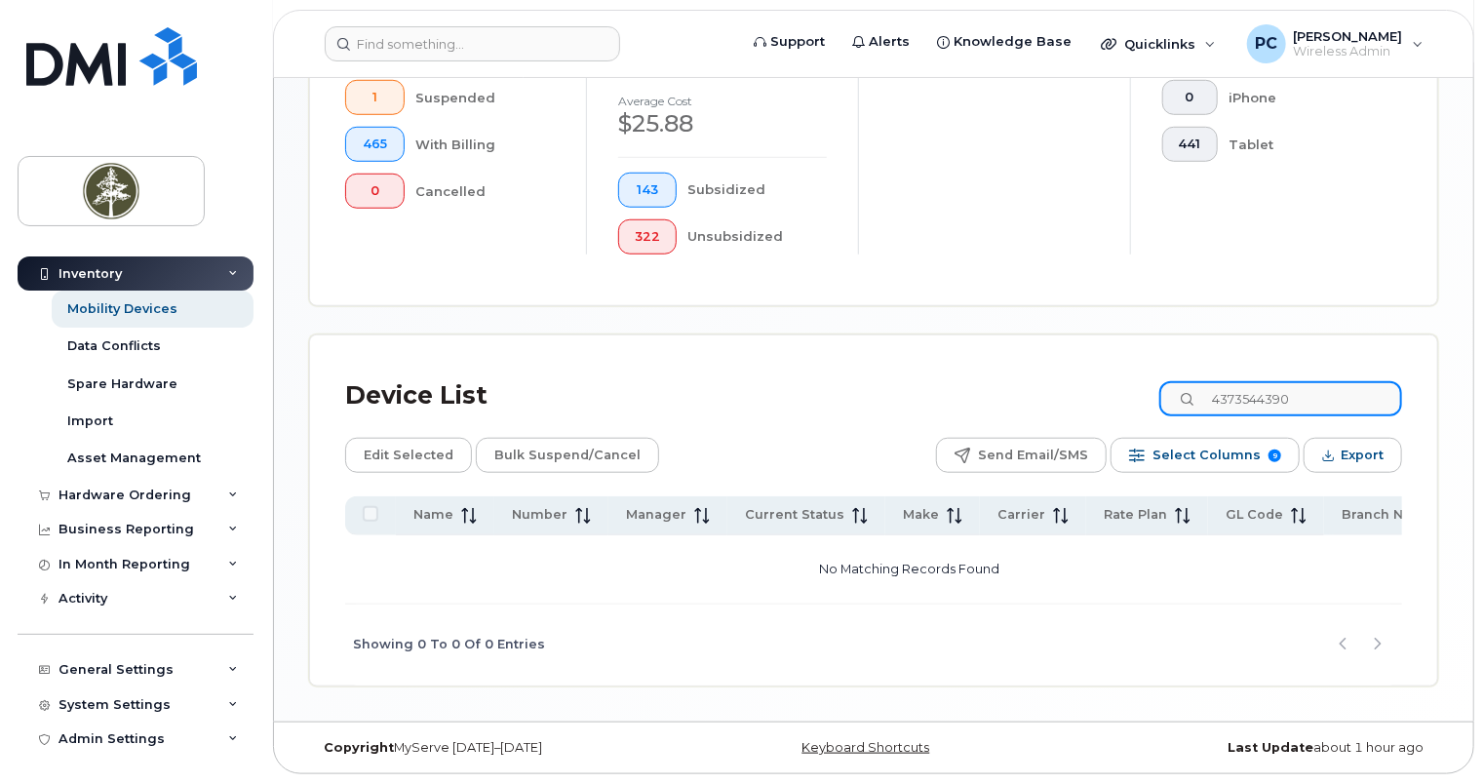
click at [1139, 396] on div "Device List 4373544390" at bounding box center [873, 396] width 1057 height 51
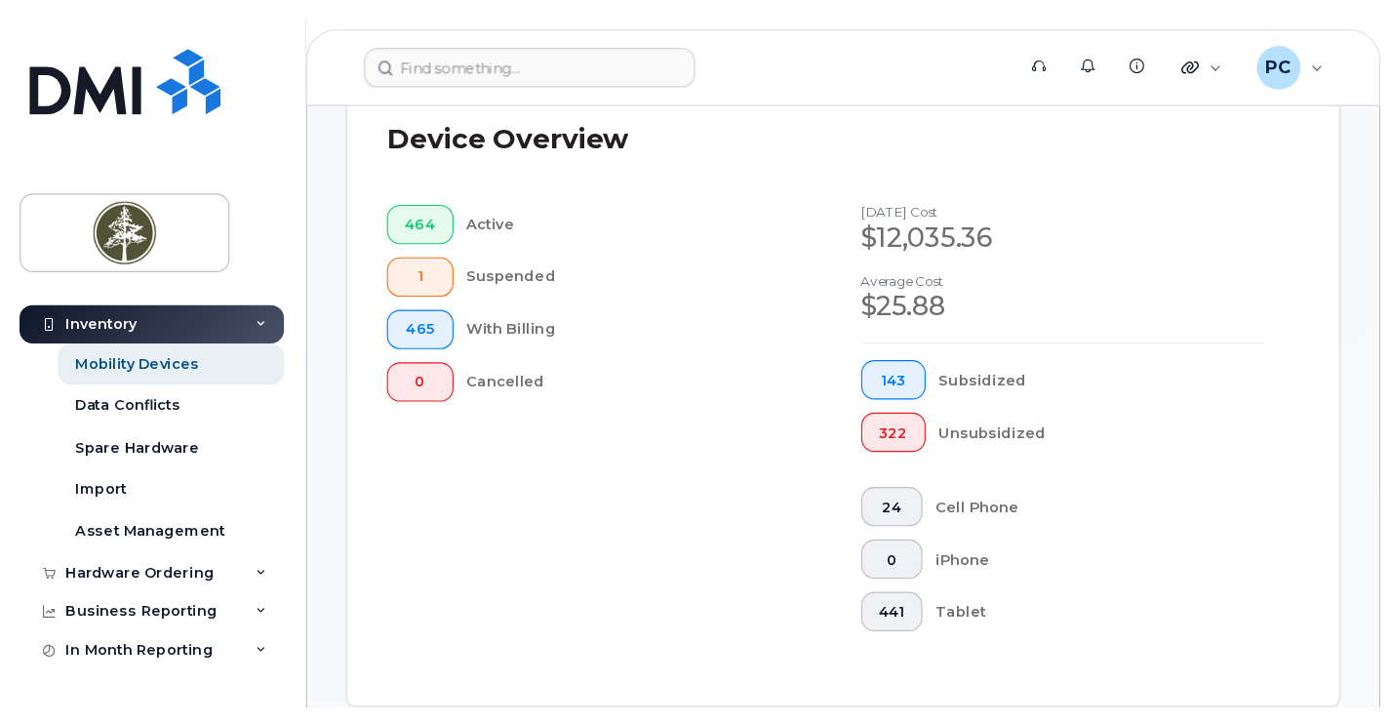
scroll to position [64, 0]
